Goal: Transaction & Acquisition: Book appointment/travel/reservation

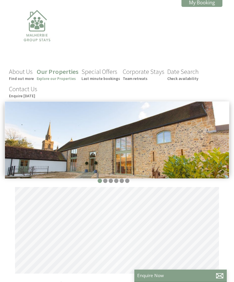
scroll to position [0, 5]
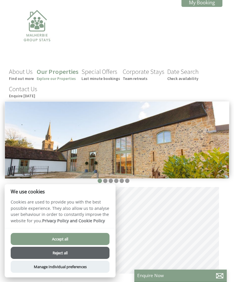
click at [42, 238] on button "Accept all" at bounding box center [60, 239] width 99 height 12
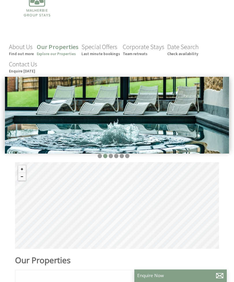
scroll to position [24, 0]
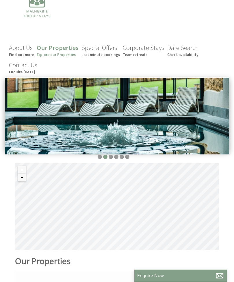
click at [53, 46] on link "Our Properties Explore our Properties" at bounding box center [58, 51] width 42 height 14
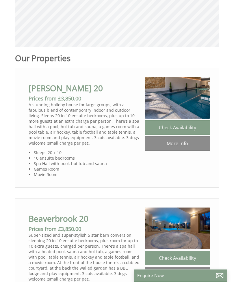
scroll to position [228, 0]
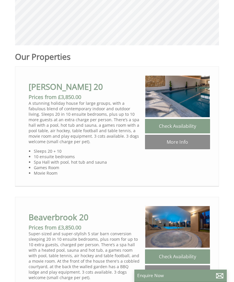
click at [161, 129] on link "Check Availability" at bounding box center [177, 126] width 65 height 14
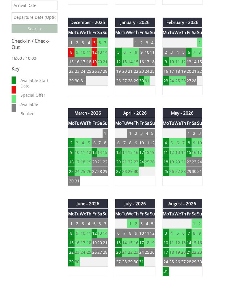
scroll to position [320, 0]
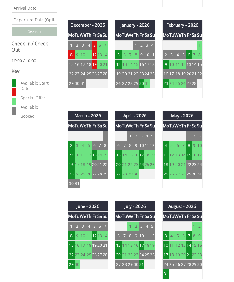
click at [142, 166] on td "24" at bounding box center [141, 165] width 5 height 10
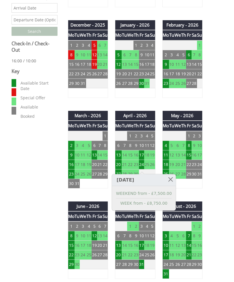
click at [28, 157] on div "Properties Churchill 20 Overview Gallery Availability Special Offers Reviews Ac…" at bounding box center [113, 260] width 211 height 787
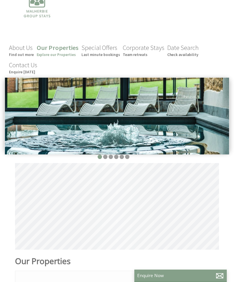
scroll to position [0, 5]
